Goal: Navigation & Orientation: Go to known website

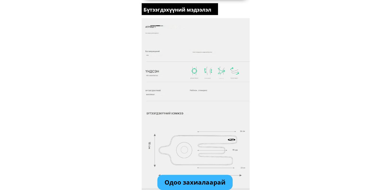
scroll to position [745, 0]
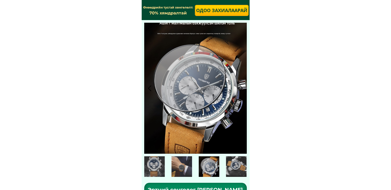
click at [148, 87] on div at bounding box center [149, 88] width 8 height 8
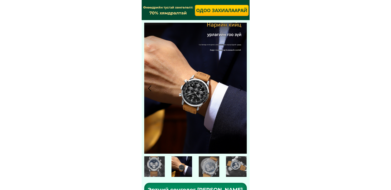
click at [148, 87] on div at bounding box center [149, 88] width 8 height 8
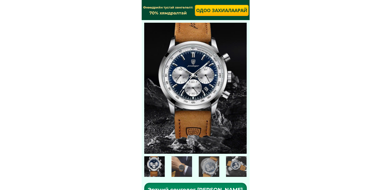
click at [148, 87] on div at bounding box center [149, 88] width 8 height 8
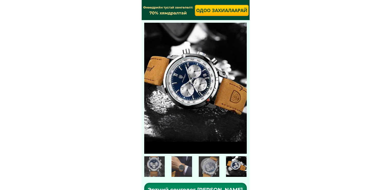
click at [148, 87] on div at bounding box center [149, 88] width 8 height 8
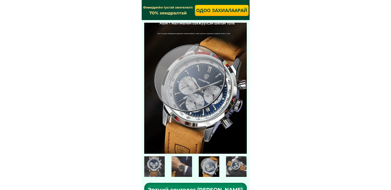
click at [149, 87] on div at bounding box center [149, 88] width 8 height 8
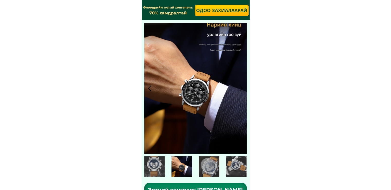
click at [149, 87] on div at bounding box center [149, 88] width 8 height 8
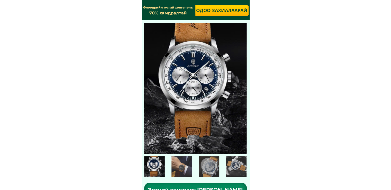
click at [149, 87] on div at bounding box center [149, 88] width 8 height 8
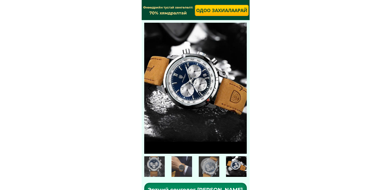
click at [149, 87] on div at bounding box center [149, 88] width 8 height 8
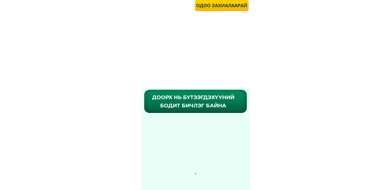
scroll to position [1259, 0]
